Goal: Information Seeking & Learning: Compare options

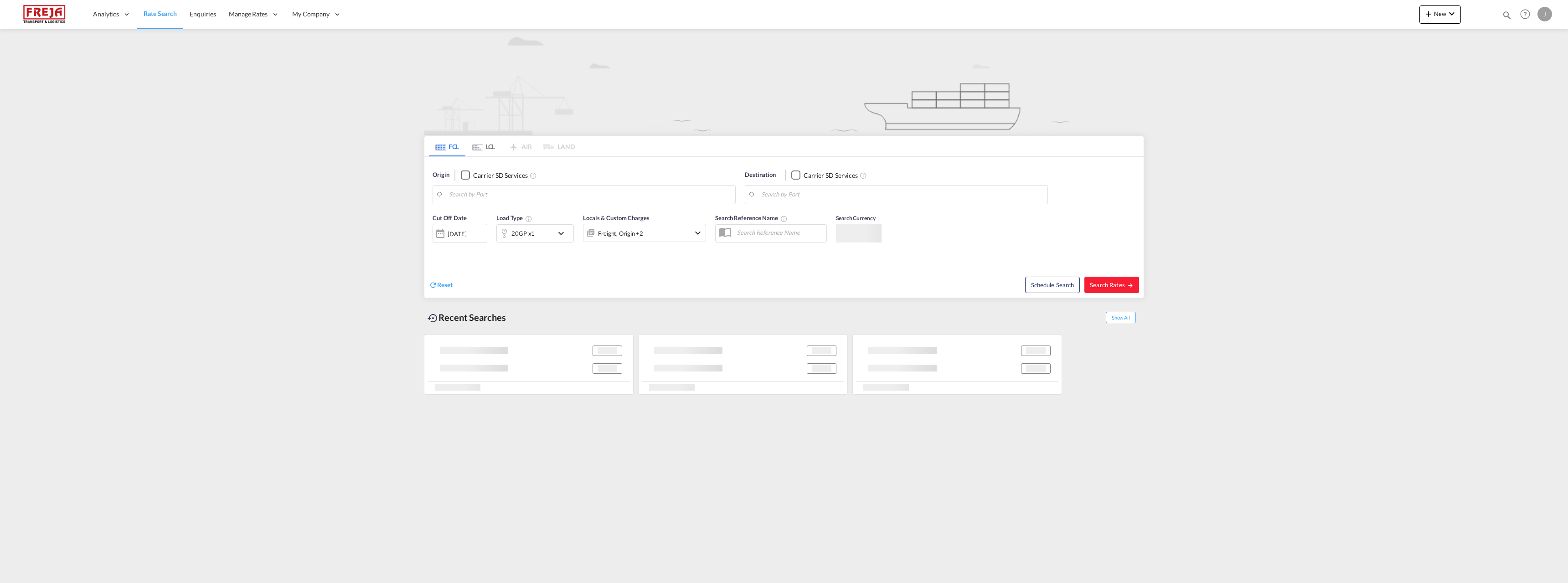
click at [476, 195] on body "Analytics Reports Dashboard Rate Search Enquiries Manage Rates Contract Rates" at bounding box center [784, 292] width 1568 height 583
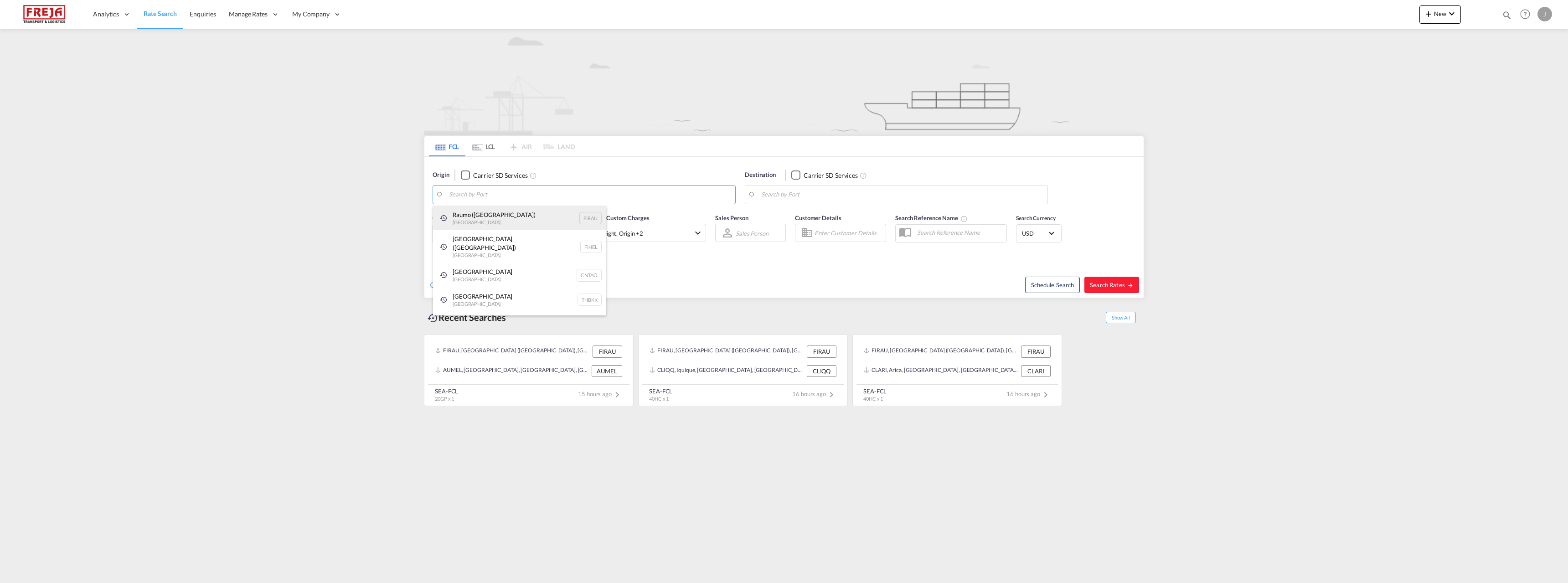
click at [489, 221] on div "Raumo ([GEOGRAPHIC_DATA]) [GEOGRAPHIC_DATA] FIRAU" at bounding box center [520, 218] width 174 height 25
type input "Raumo (Rauma), [GEOGRAPHIC_DATA]"
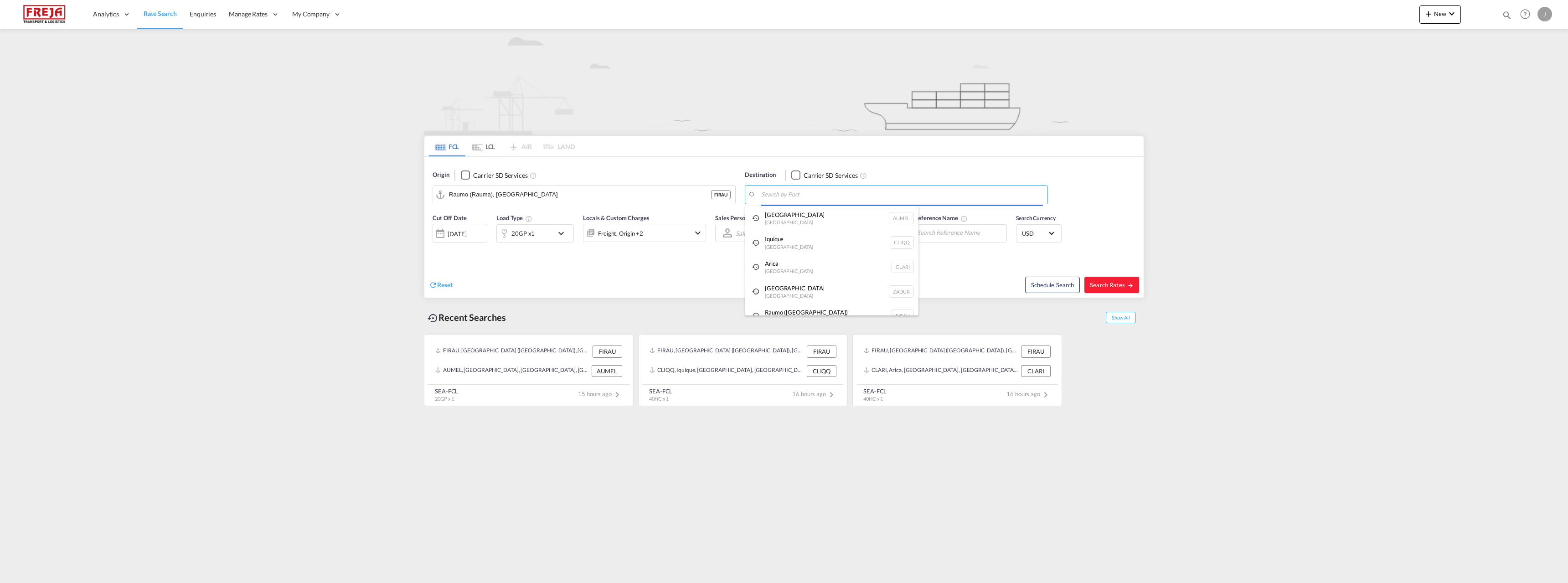
click at [830, 196] on body "Analytics Reports Dashboard Rate Search Enquiries Manage Rates Contract Rates" at bounding box center [784, 292] width 1568 height 583
click at [820, 265] on div "Altamira [GEOGRAPHIC_DATA] MXATM" at bounding box center [831, 275] width 174 height 28
type input "Altamira, MXATM"
click at [1112, 287] on span "Search Rates" at bounding box center [1112, 285] width 44 height 7
type input "FIRAU to MXATM / [DATE]"
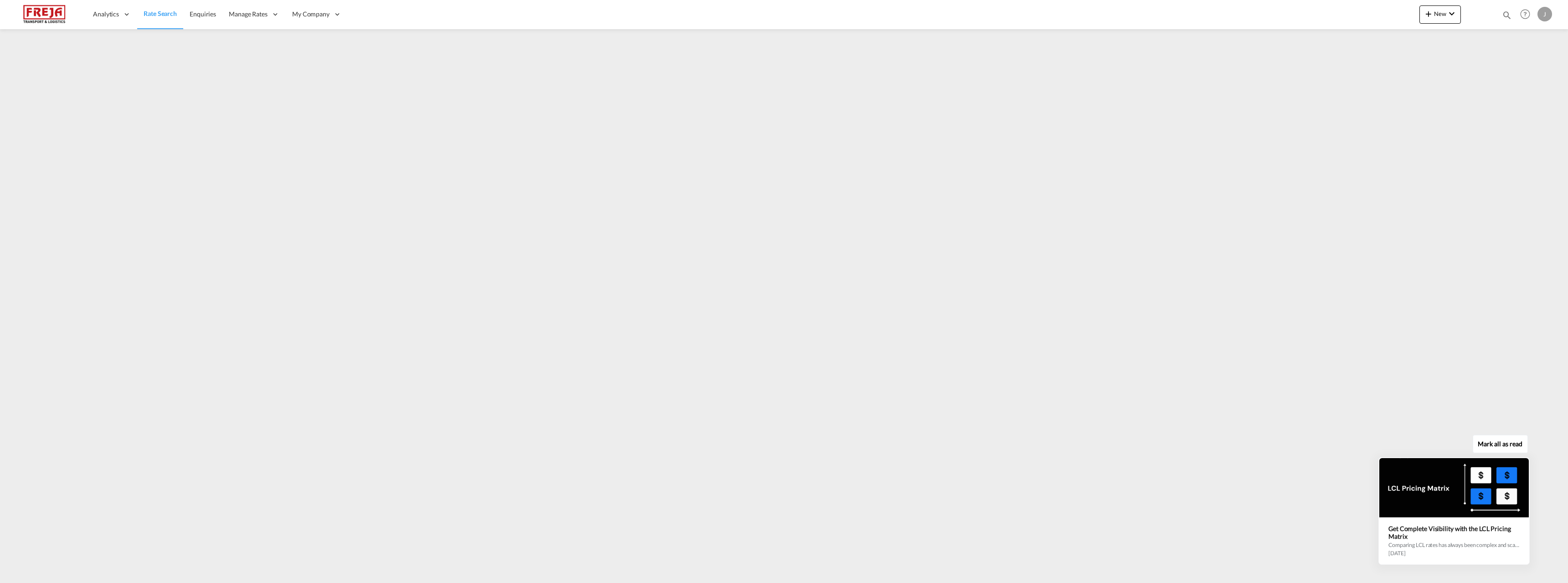
click at [1506, 442] on button "Mark all as read" at bounding box center [1501, 443] width 56 height 18
